Goal: Task Accomplishment & Management: Complete application form

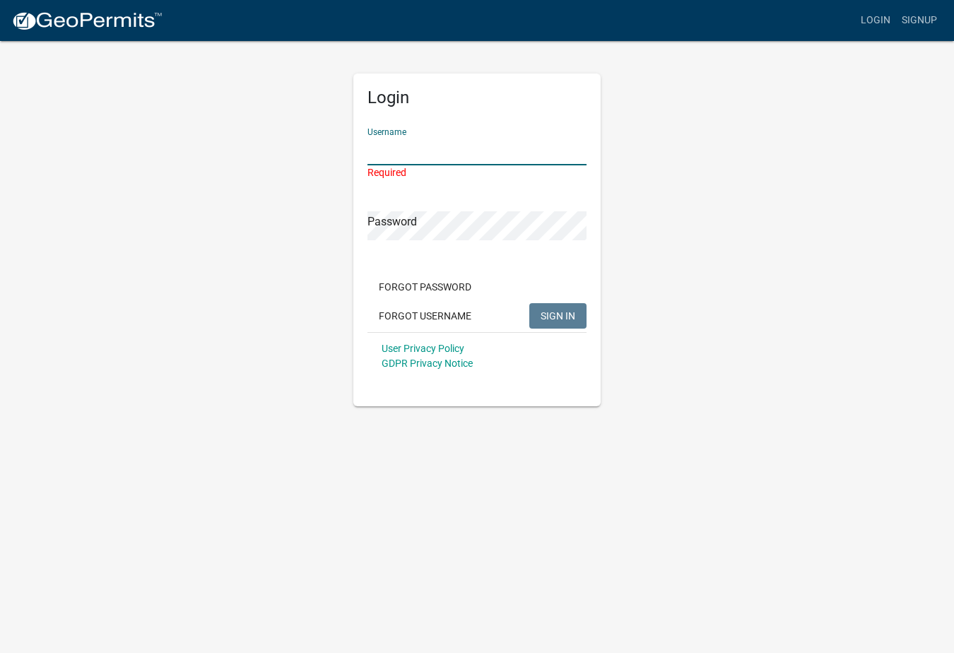
type input "Lemons"
click at [557, 303] on button "SIGN IN" at bounding box center [557, 315] width 57 height 25
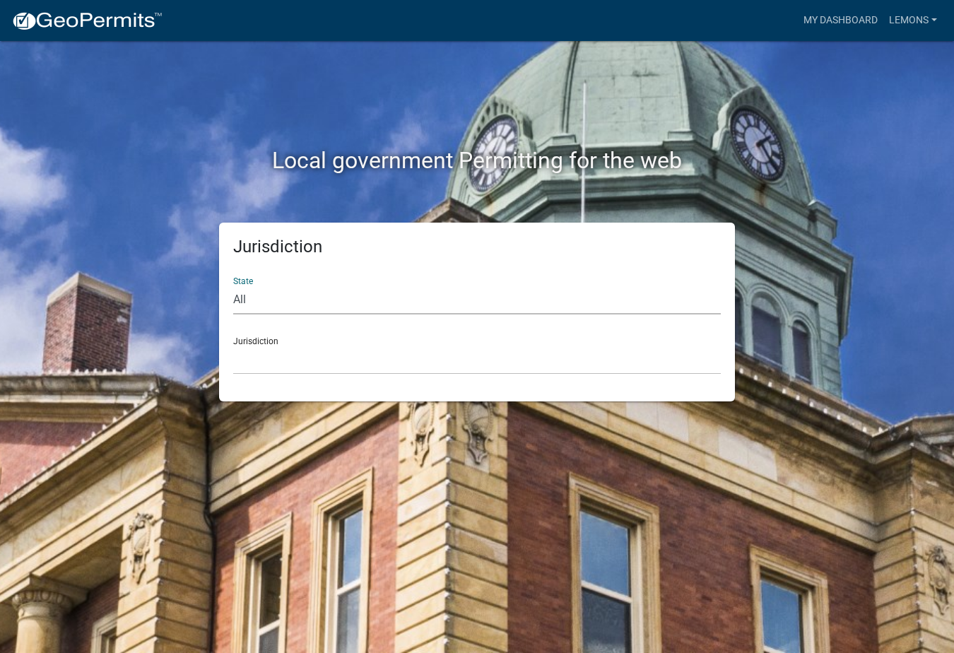
select select "[US_STATE]"
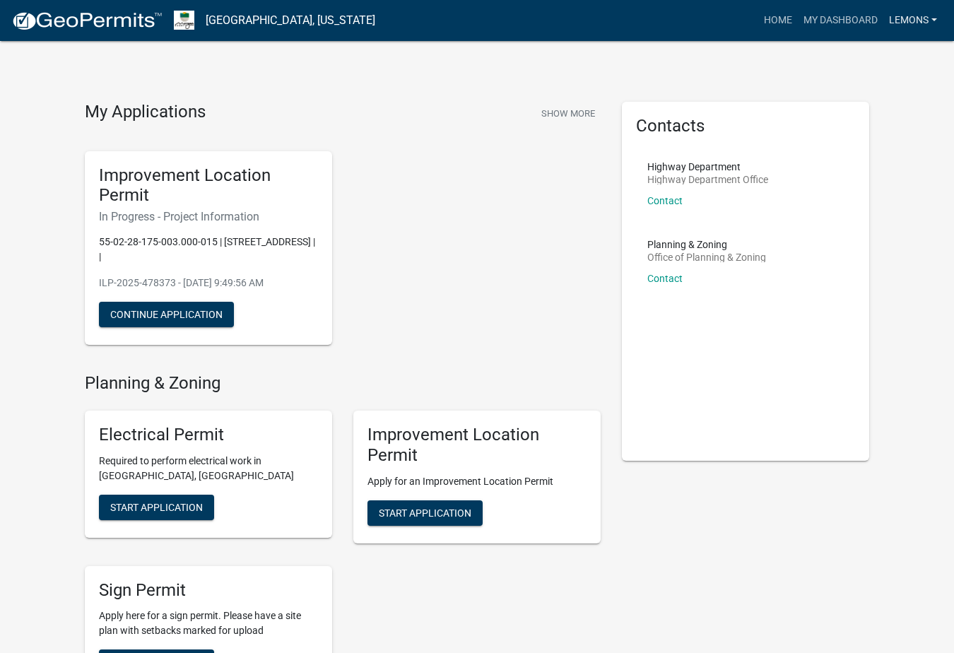
click at [929, 18] on link "Lemons" at bounding box center [912, 20] width 59 height 27
click at [882, 54] on link "Account" at bounding box center [885, 58] width 113 height 34
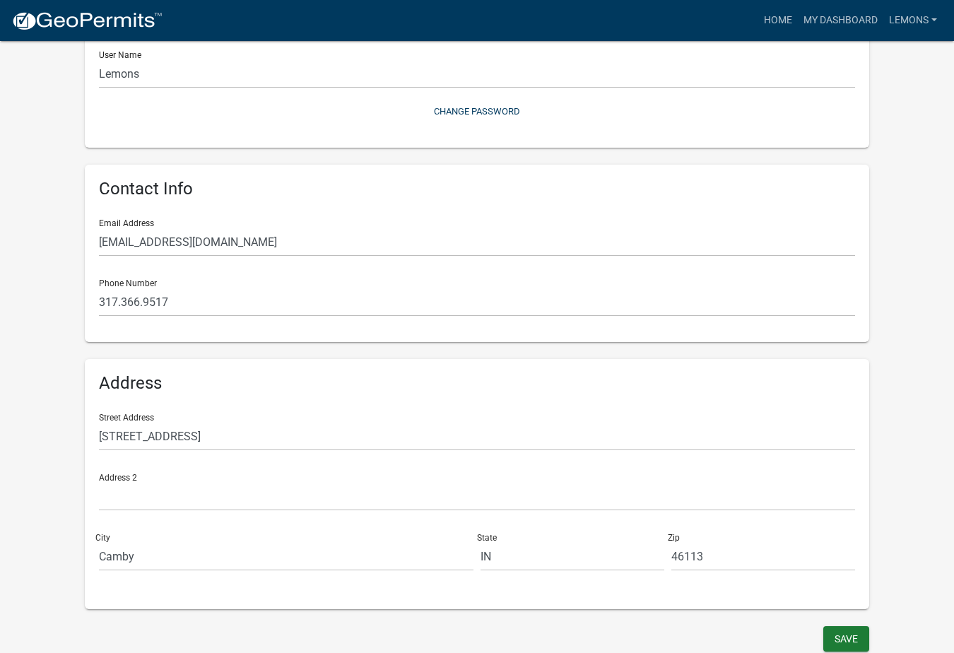
scroll to position [167, 0]
click at [844, 636] on button "Save" at bounding box center [846, 639] width 46 height 25
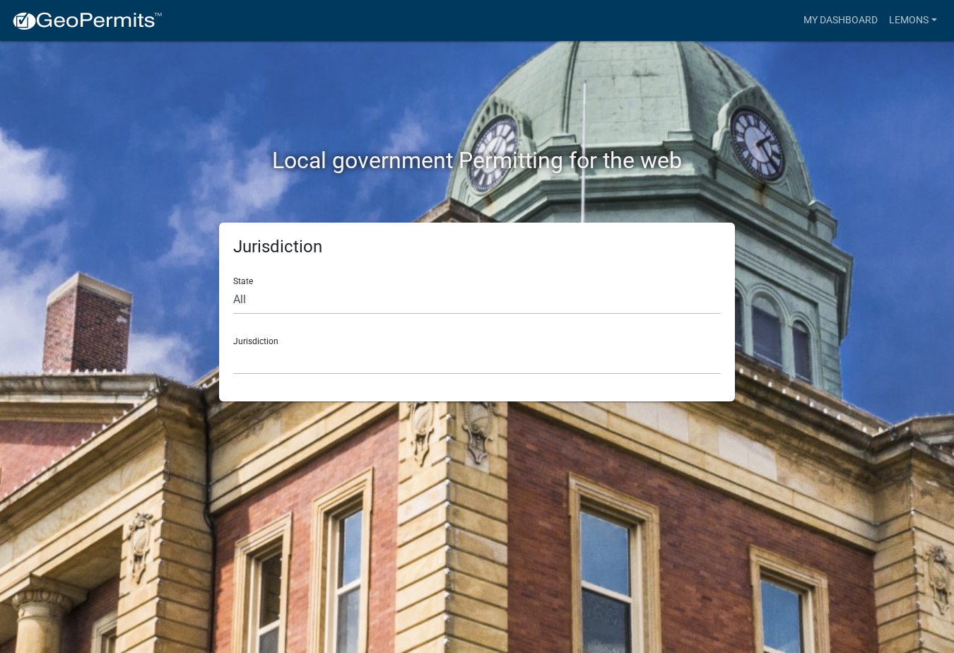
drag, startPoint x: 839, startPoint y: 435, endPoint x: 841, endPoint y: 321, distance: 114.5
click at [839, 428] on div "Local government Permitting for the web Jurisdiction State All [US_STATE] [US_S…" at bounding box center [477, 326] width 954 height 653
click at [841, 15] on link "My Dashboard" at bounding box center [840, 20] width 85 height 27
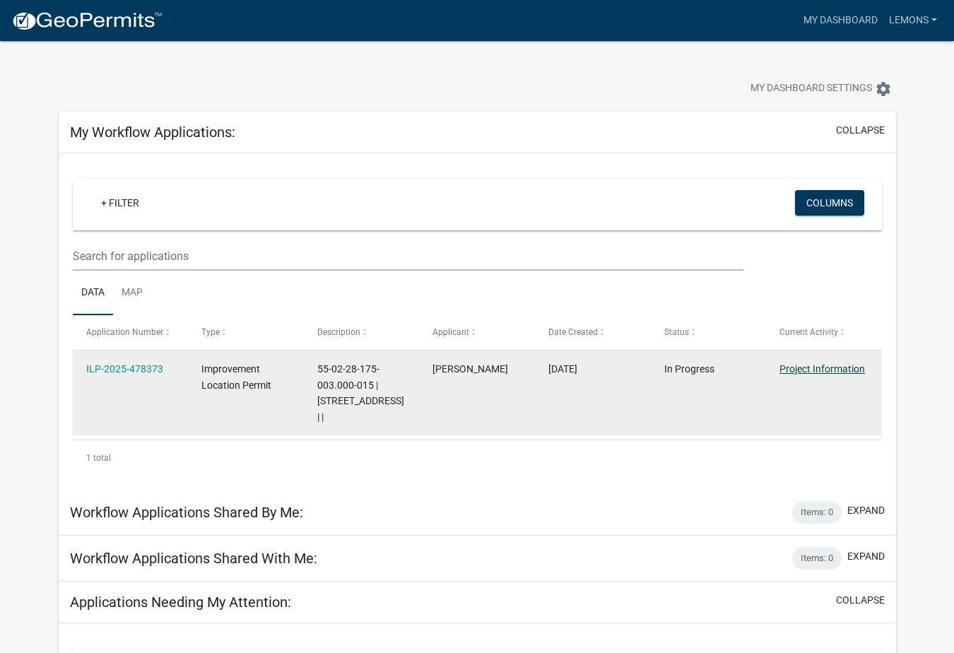
click at [825, 366] on link "Project Information" at bounding box center [821, 368] width 85 height 11
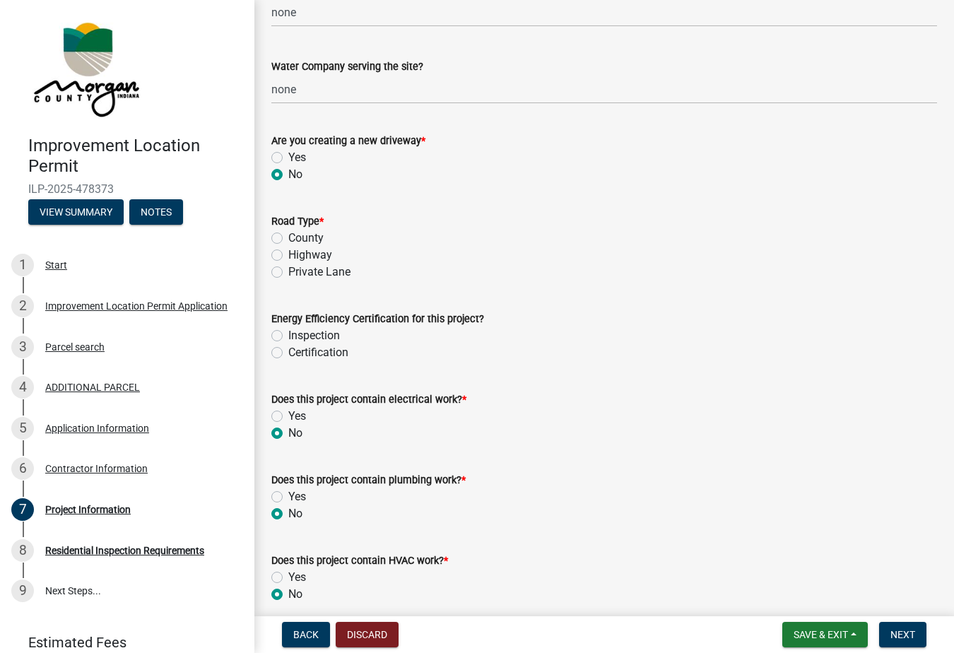
scroll to position [1834, 0]
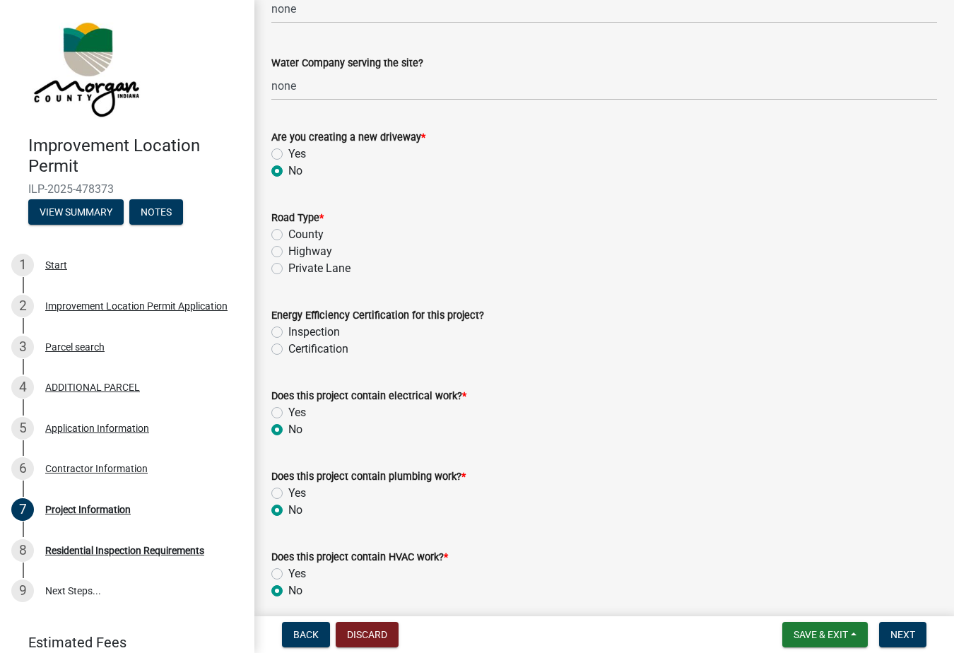
click at [288, 268] on label "Private Lane" at bounding box center [319, 268] width 62 height 17
click at [288, 268] on input "Private Lane" at bounding box center [292, 264] width 9 height 9
radio input "true"
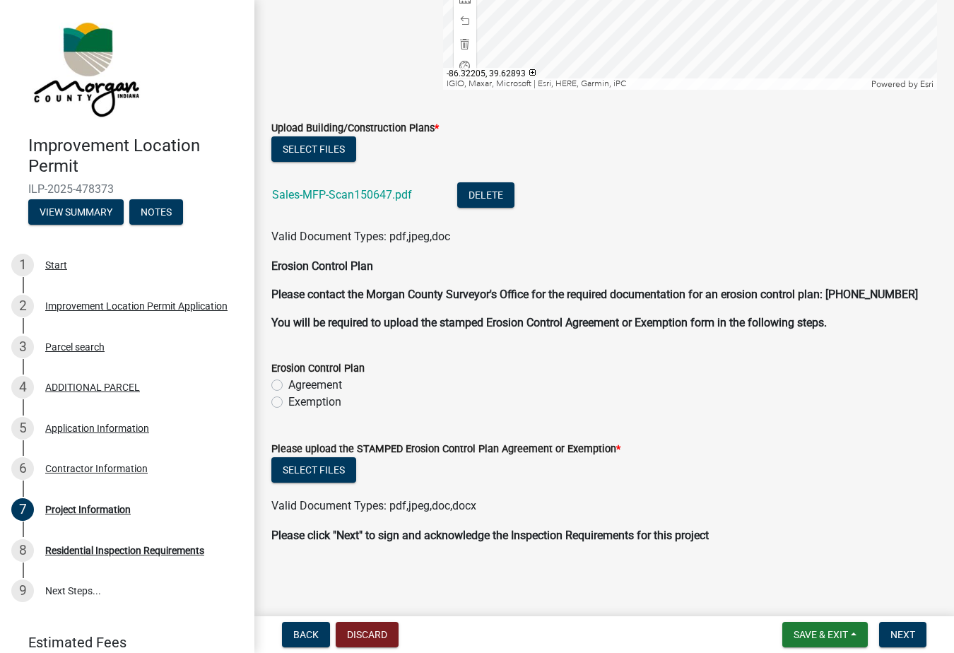
scroll to position [0, 0]
